Goal: Information Seeking & Learning: Learn about a topic

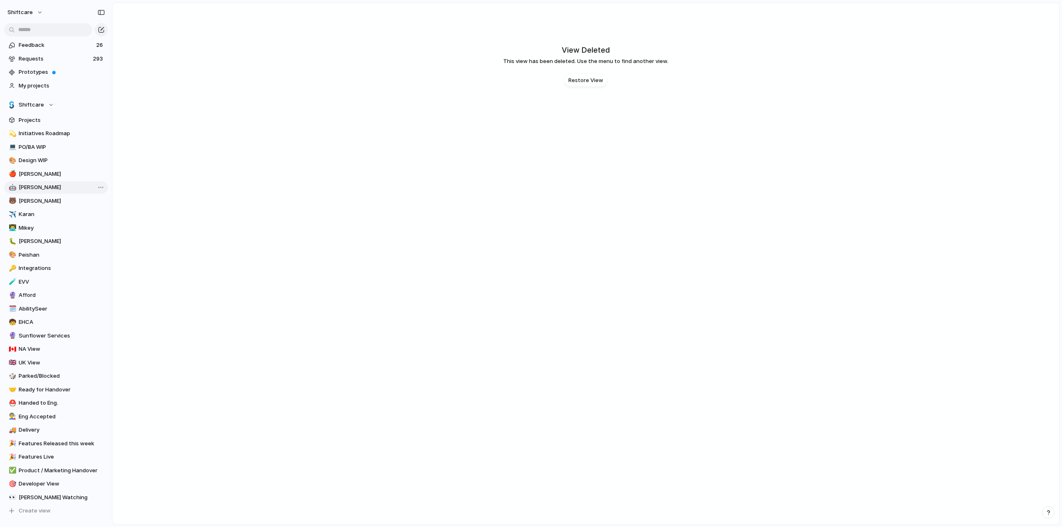
click at [23, 186] on span "[PERSON_NAME]" at bounding box center [62, 187] width 86 height 8
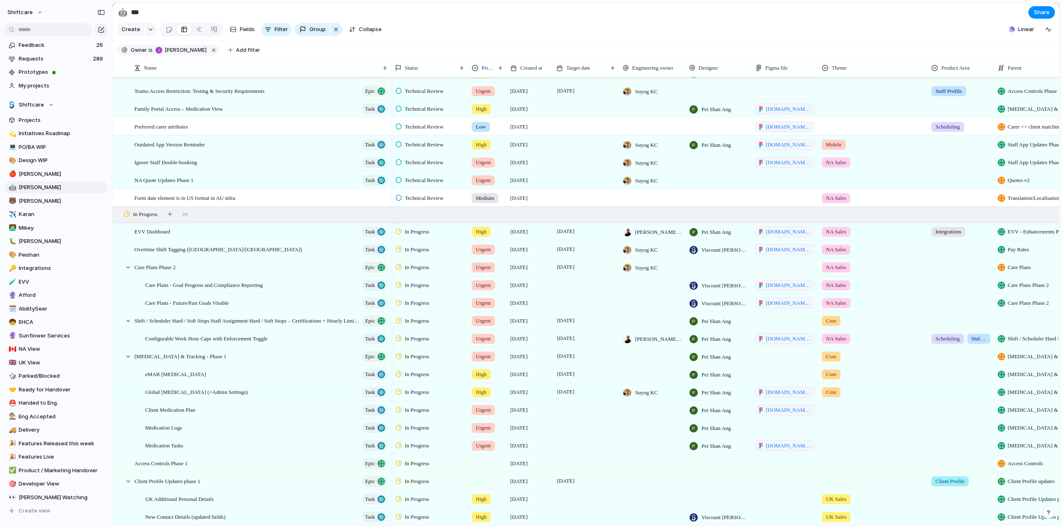
scroll to position [1992, 0]
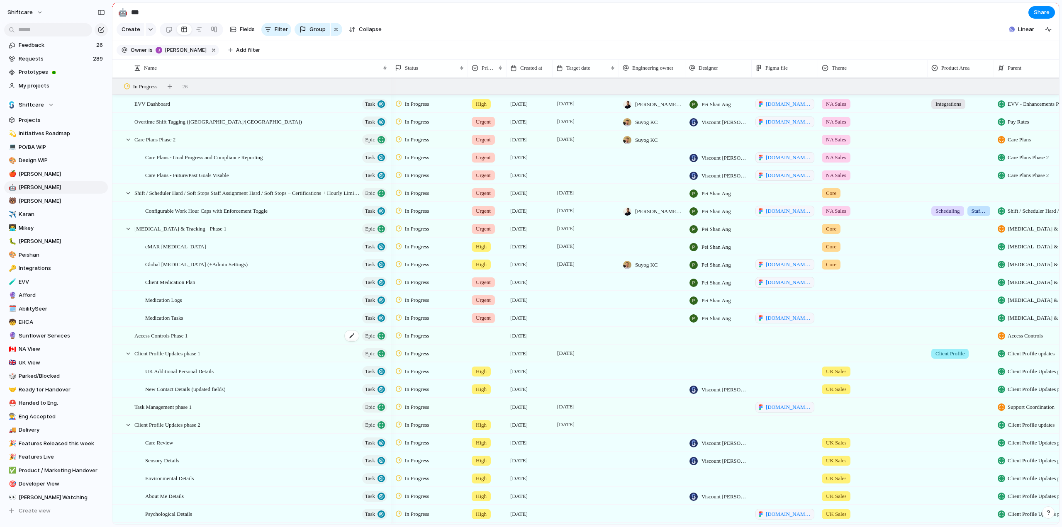
click at [166, 340] on span "Access Controls Phase 1" at bounding box center [160, 336] width 53 height 10
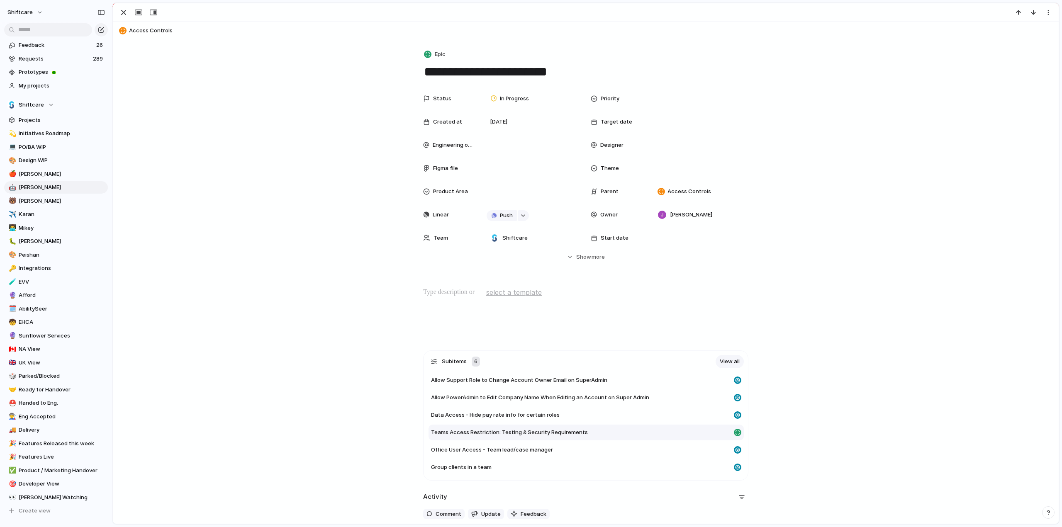
click at [456, 434] on span "Teams Access Restriction: Testing & Security Requirements" at bounding box center [509, 433] width 157 height 8
type textarea "**********"
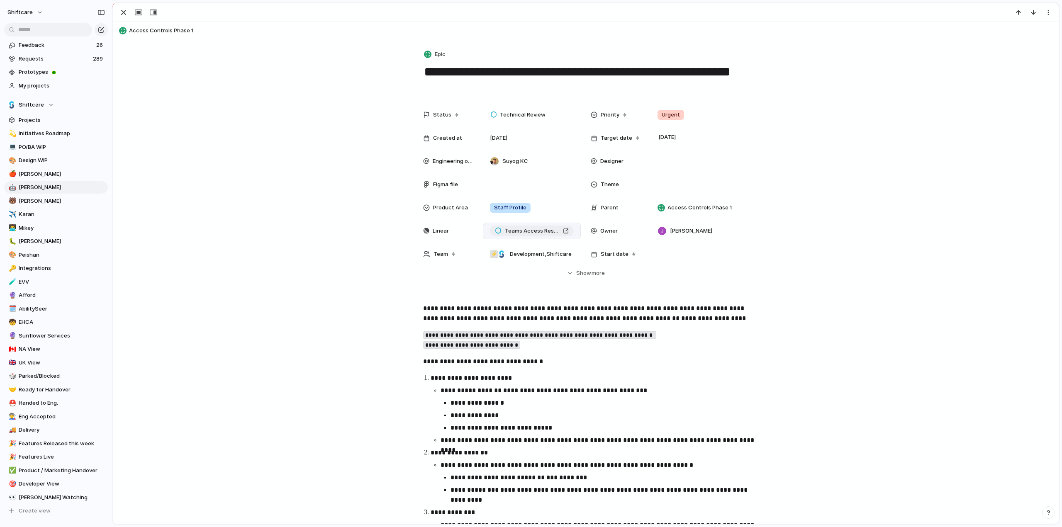
click at [516, 231] on span "Teams Access Restriction: Testing & Security Requirements" at bounding box center [532, 231] width 55 height 8
